Goal: Task Accomplishment & Management: Complete application form

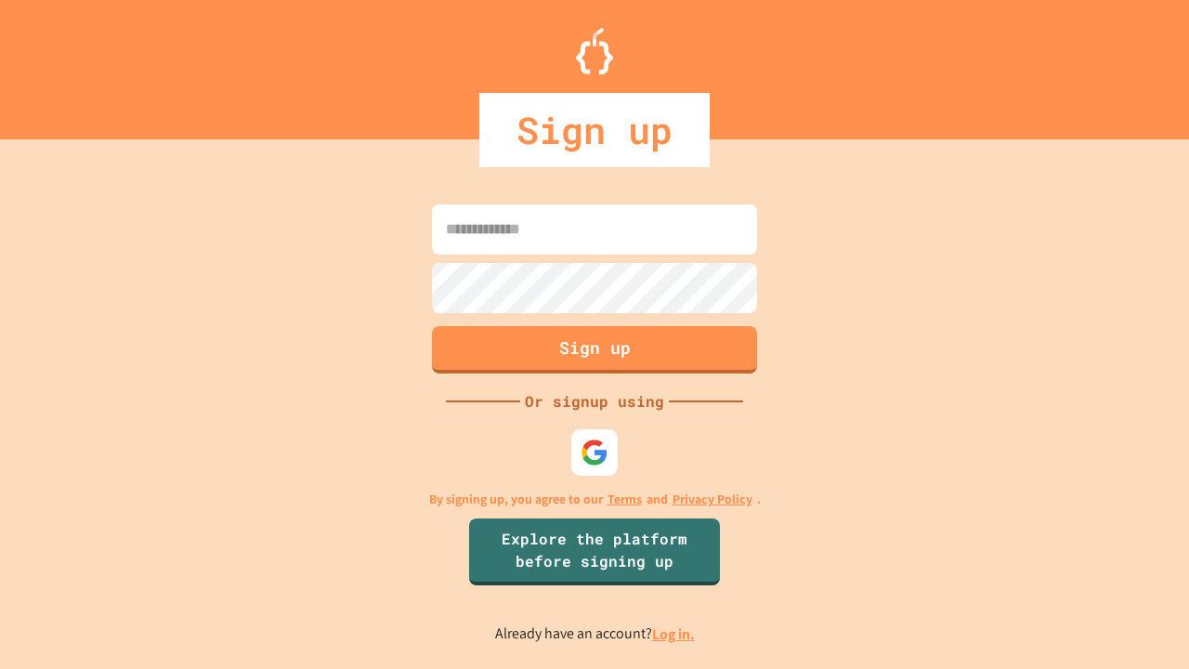
click at [674, 633] on link "Log in." at bounding box center [673, 634] width 43 height 20
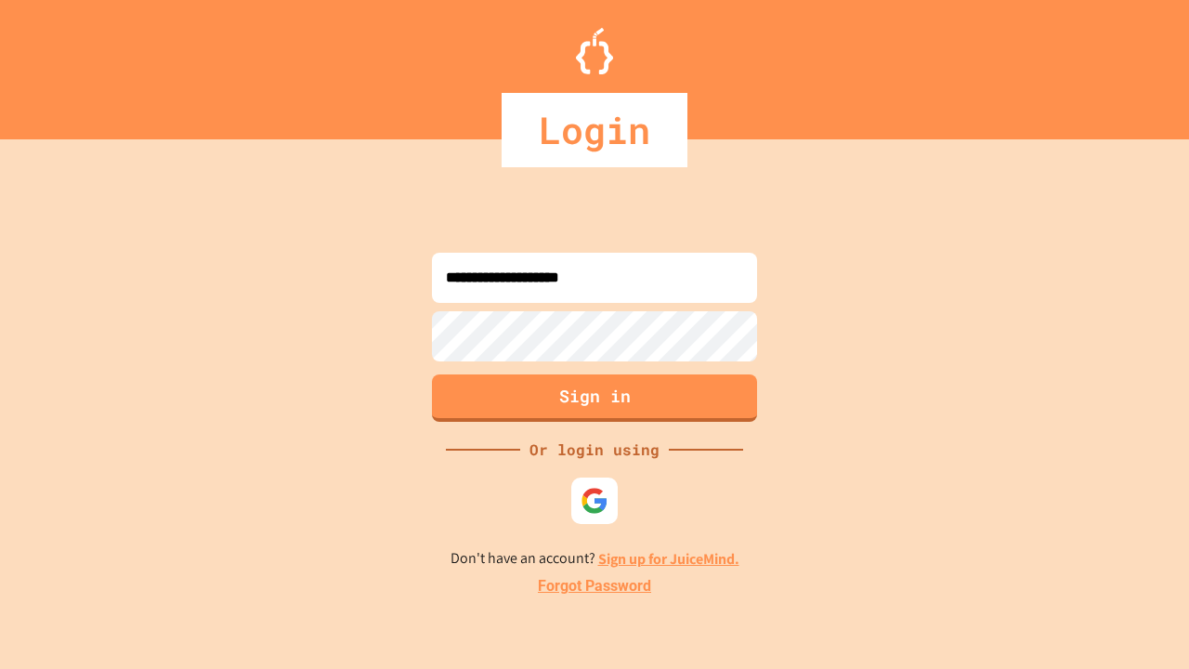
type input "**********"
